Goal: Task Accomplishment & Management: Use online tool/utility

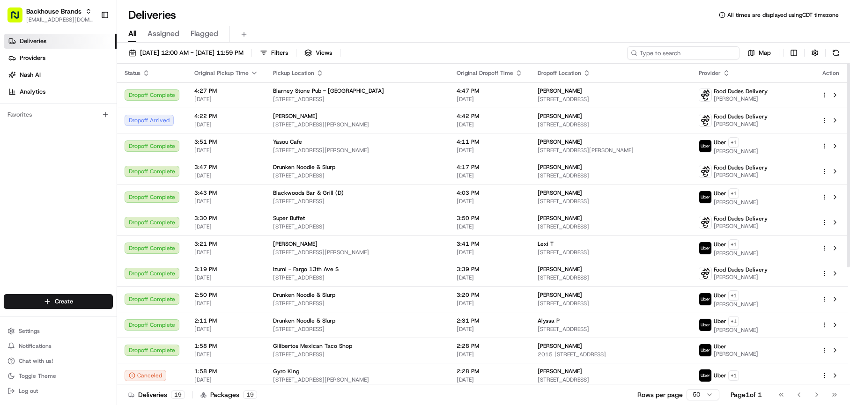
click at [694, 59] on input at bounding box center [683, 52] width 112 height 13
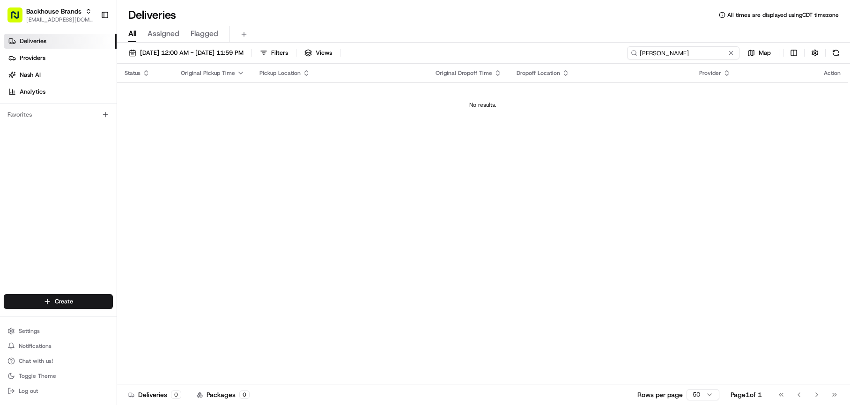
type input "timothy"
drag, startPoint x: 670, startPoint y: 49, endPoint x: 555, endPoint y: 49, distance: 114.7
click at [555, 49] on div "08/23/2025 12:00 AM - 08/23/2025 11:59 PM Filters Views timothy Map" at bounding box center [483, 54] width 733 height 17
